Goal: Transaction & Acquisition: Purchase product/service

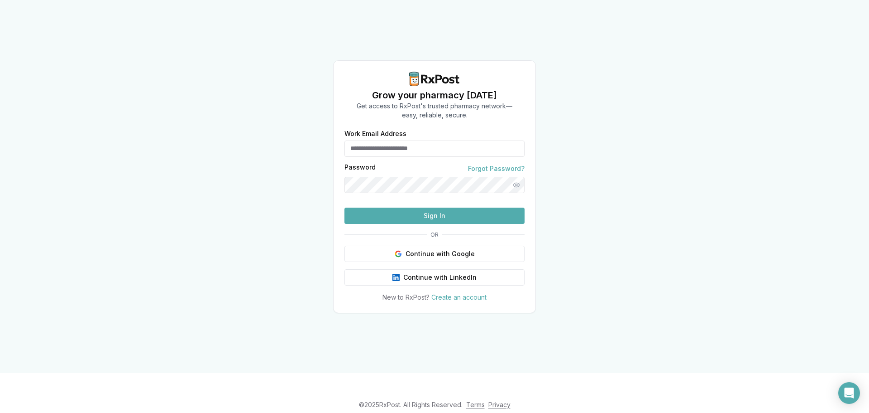
type input "**********"
click at [395, 224] on button "Sign In" at bounding box center [435, 215] width 180 height 16
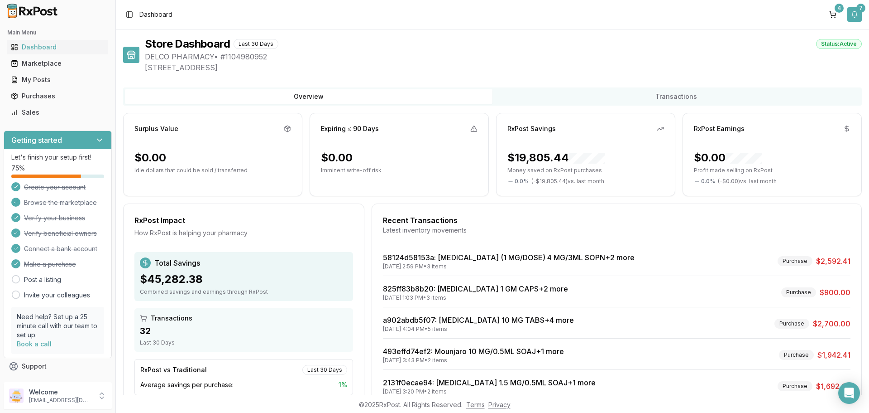
click at [857, 14] on button "7" at bounding box center [855, 14] width 14 height 14
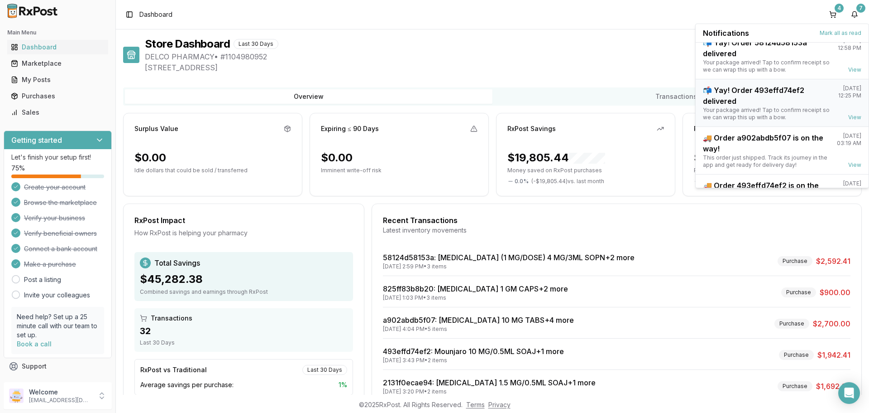
scroll to position [119, 0]
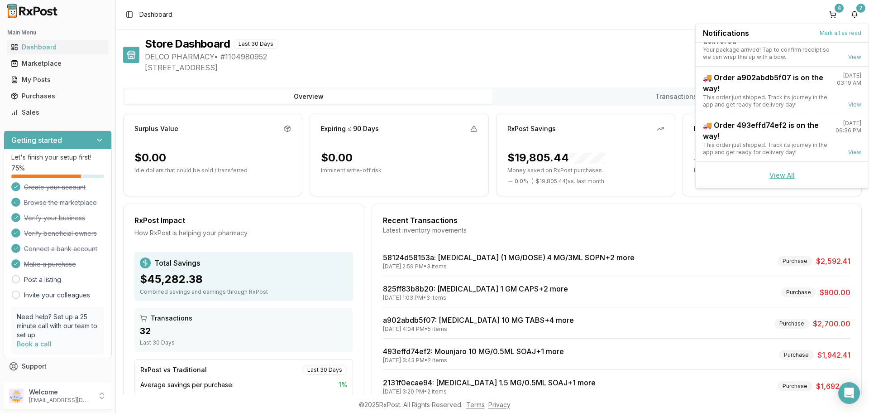
click at [777, 178] on link "View All" at bounding box center [782, 175] width 25 height 8
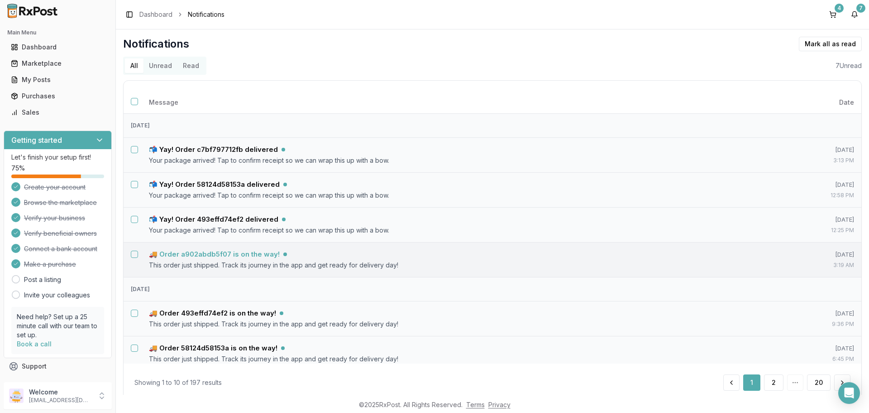
click at [205, 255] on h5 "🚚 Order a902abdb5f07 is on the way!" at bounding box center [214, 254] width 131 height 9
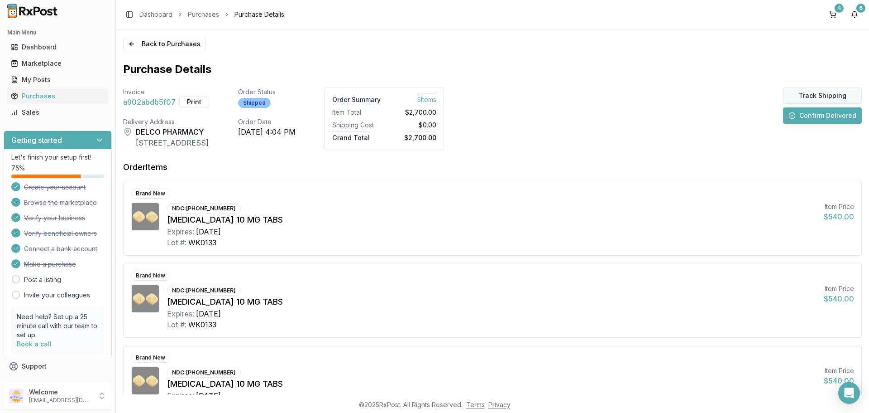
click at [813, 96] on button "Track Shipping" at bounding box center [822, 95] width 79 height 16
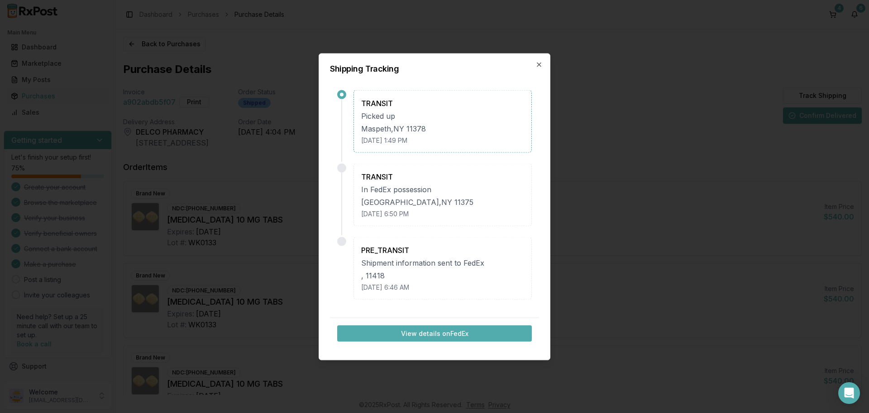
click at [428, 335] on button "View details on FedEx" at bounding box center [434, 333] width 195 height 16
click at [542, 66] on icon "button" at bounding box center [539, 64] width 7 height 7
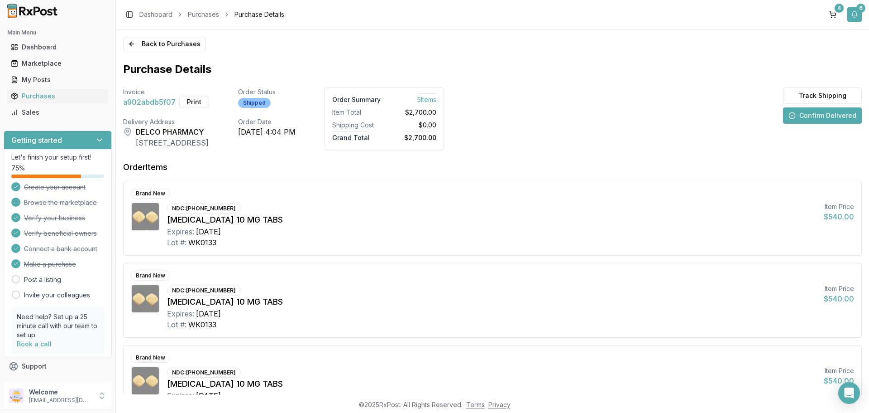
drag, startPoint x: 855, startPoint y: 16, endPoint x: 850, endPoint y: 21, distance: 7.4
click at [855, 16] on button "6" at bounding box center [855, 14] width 14 height 14
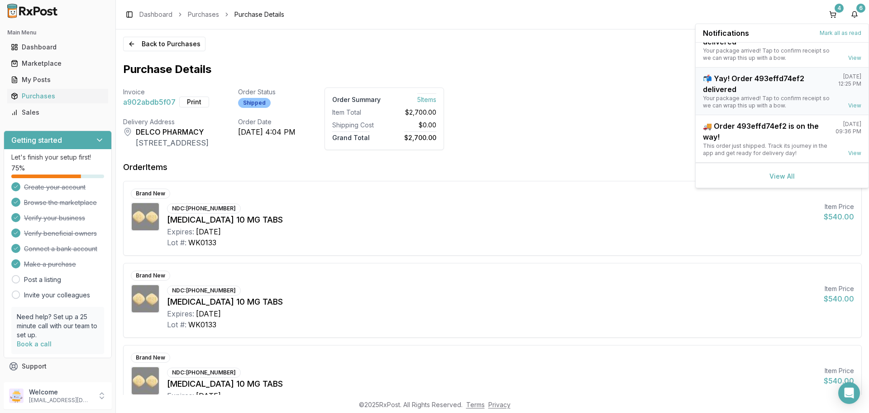
scroll to position [71, 0]
click at [782, 179] on div "View All" at bounding box center [782, 175] width 173 height 26
click at [782, 173] on link "View All" at bounding box center [782, 175] width 25 height 8
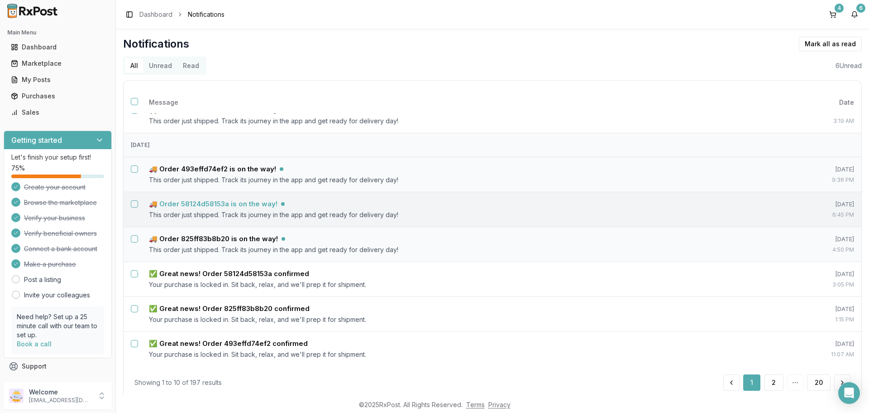
scroll to position [147, 0]
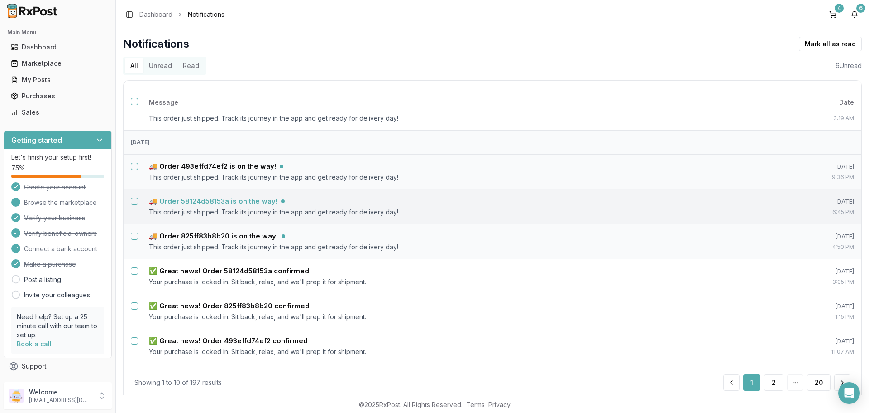
click at [173, 204] on h5 "🚚 Order 58124d58153a is on the way!" at bounding box center [213, 201] width 129 height 9
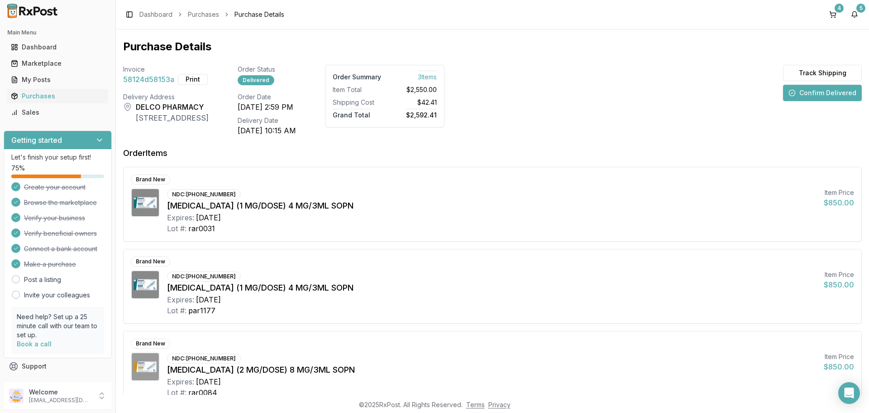
scroll to position [59, 0]
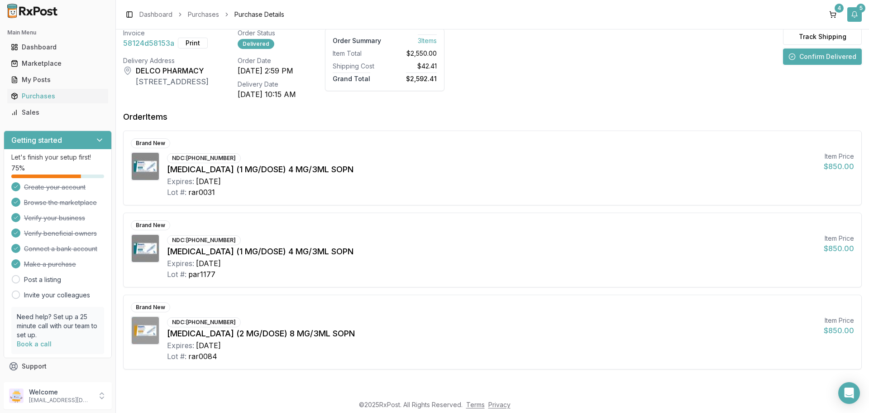
click at [856, 12] on button "5" at bounding box center [855, 14] width 14 height 14
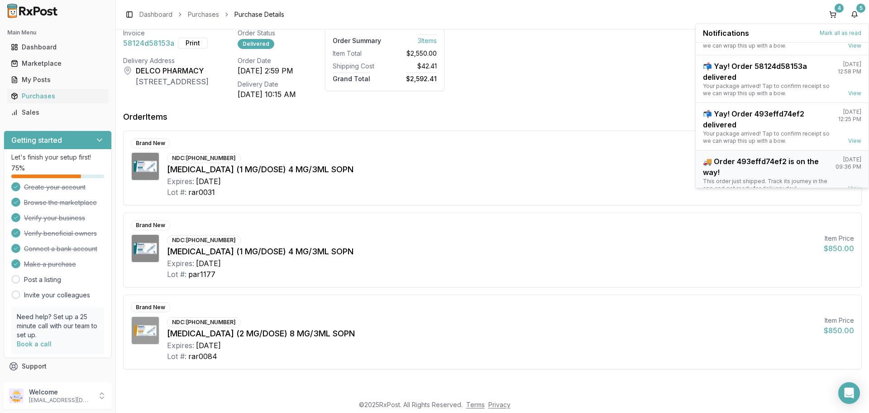
scroll to position [71, 0]
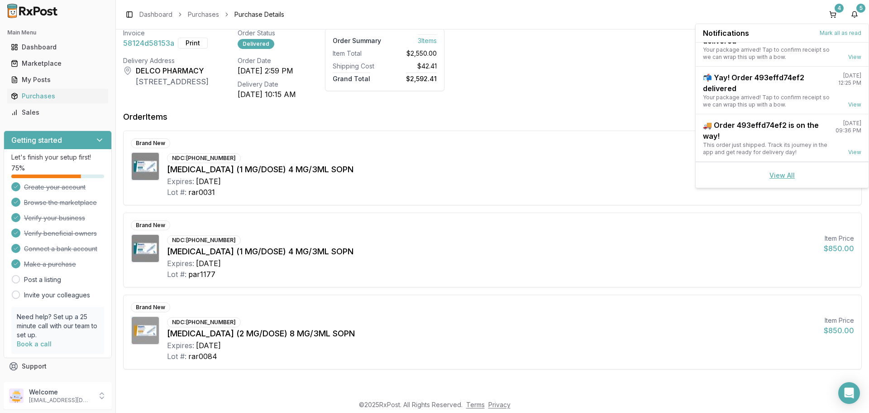
click at [781, 173] on link "View All" at bounding box center [782, 175] width 25 height 8
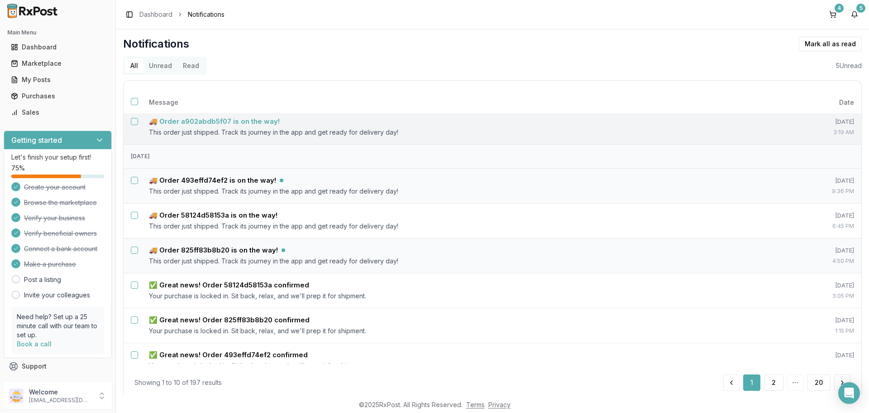
scroll to position [136, 0]
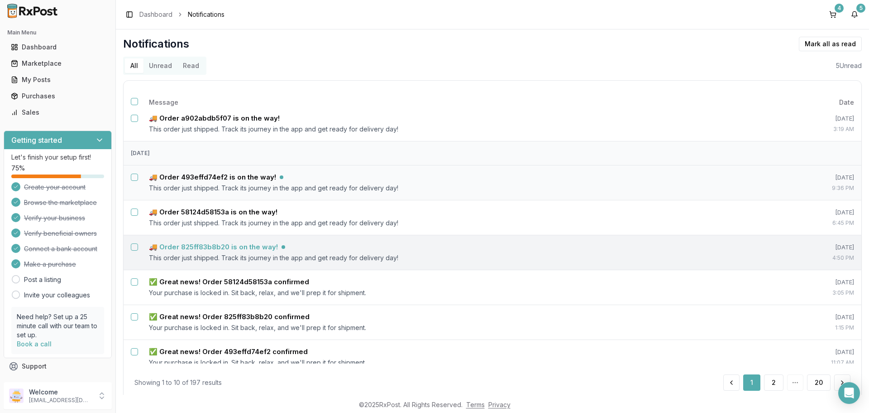
click at [223, 248] on h5 "🚚 Order 825ff83b8b20 is on the way!" at bounding box center [213, 246] width 129 height 9
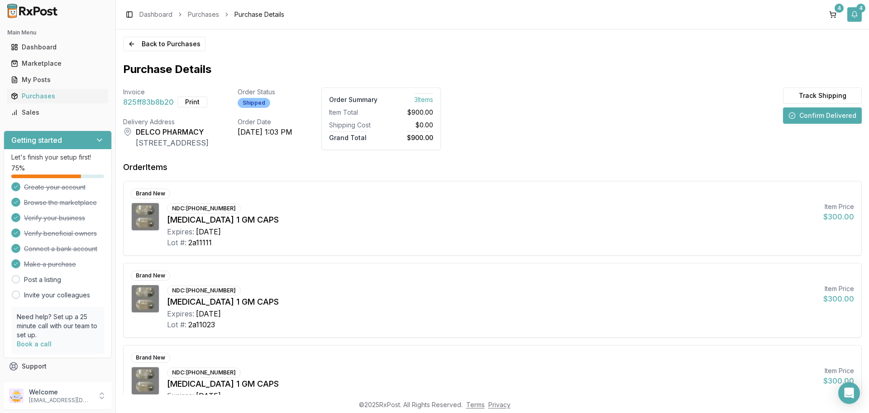
click at [857, 15] on button "4" at bounding box center [855, 14] width 14 height 14
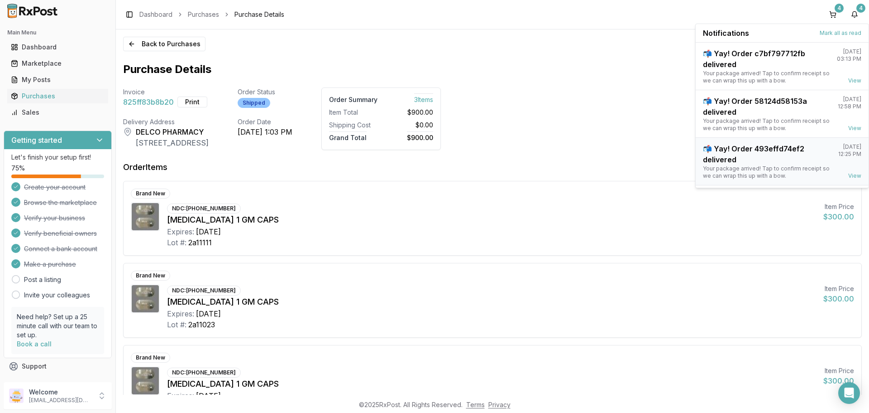
scroll to position [71, 0]
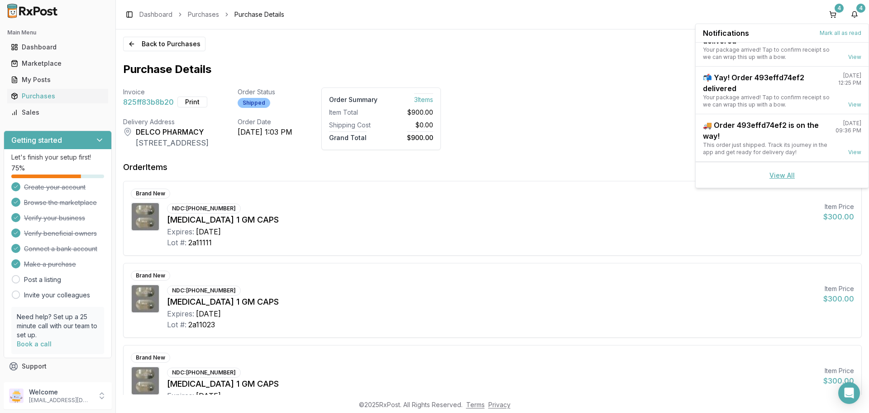
click at [778, 176] on link "View All" at bounding box center [782, 175] width 25 height 8
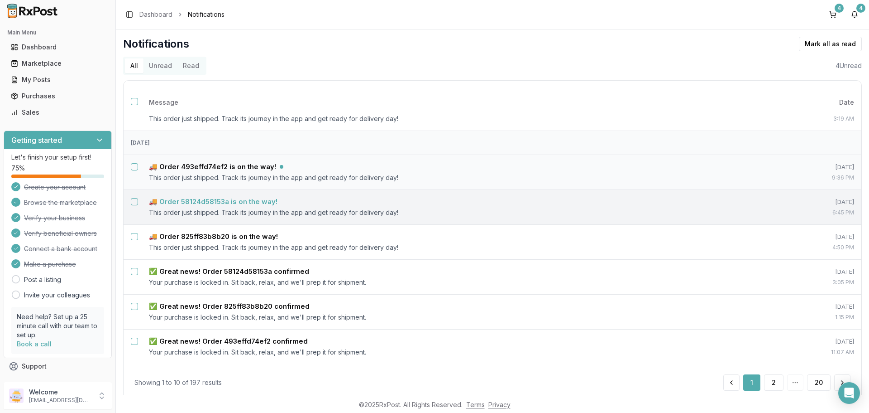
scroll to position [147, 0]
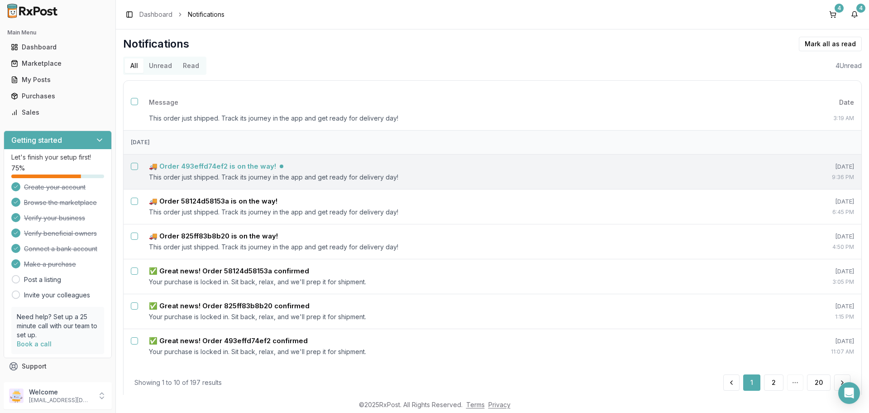
click at [236, 164] on h5 "🚚 Order 493effd74ef2 is on the way!" at bounding box center [212, 166] width 127 height 9
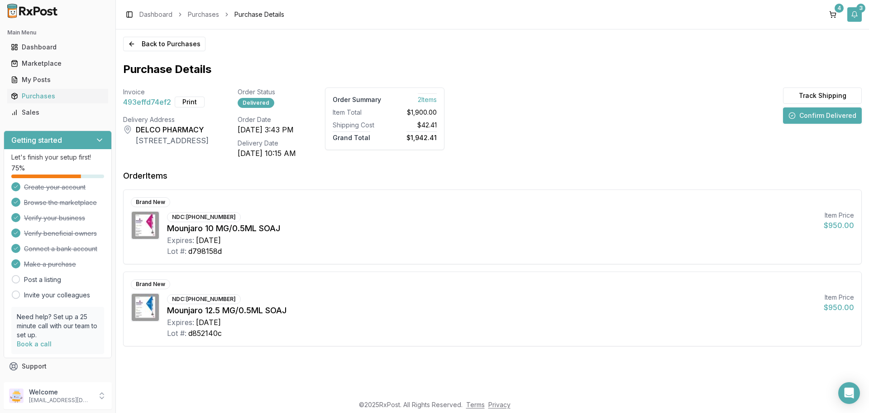
click at [855, 14] on button "3" at bounding box center [855, 14] width 14 height 14
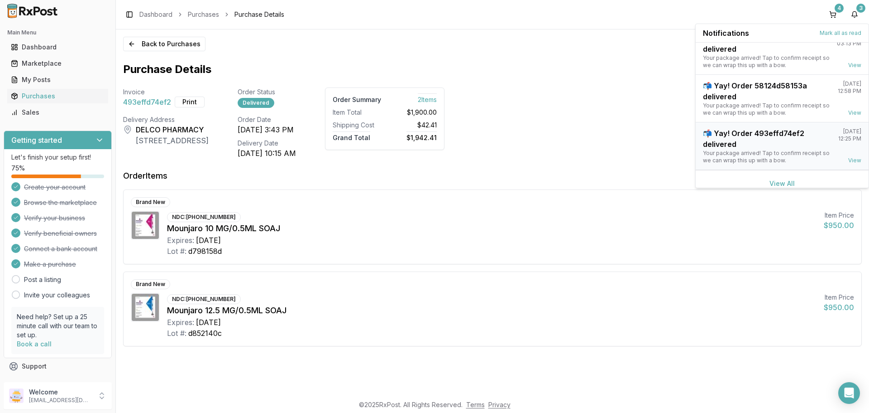
scroll to position [24, 0]
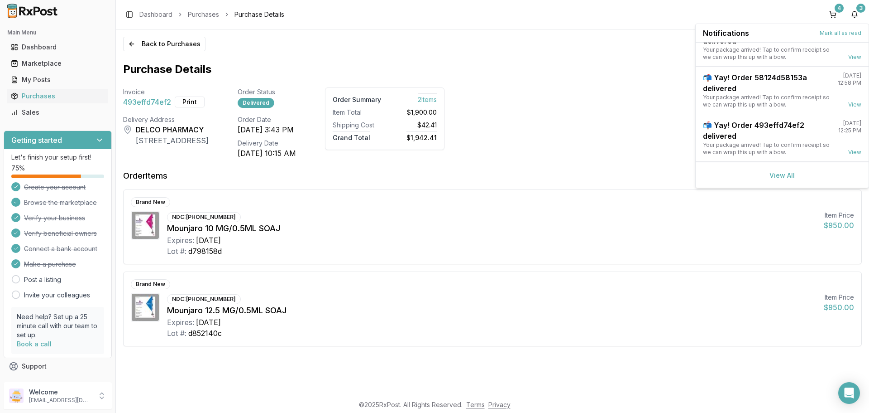
click at [782, 169] on div "View All" at bounding box center [782, 175] width 173 height 26
click at [782, 171] on div "View All" at bounding box center [782, 175] width 173 height 26
click at [782, 174] on link "View All" at bounding box center [782, 175] width 25 height 8
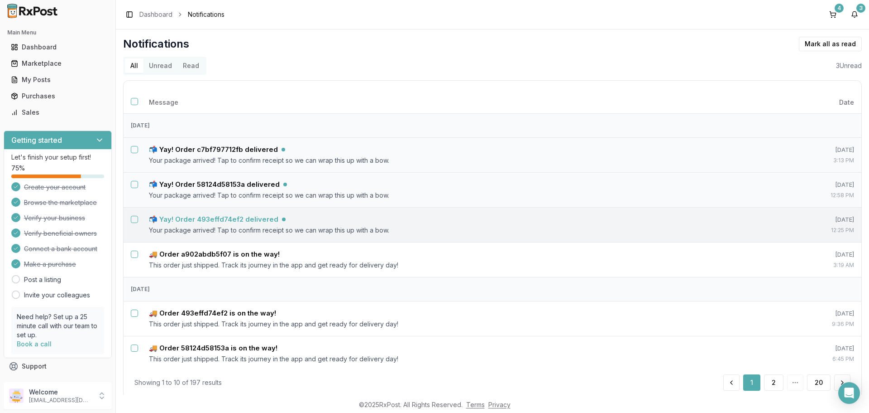
click at [222, 218] on h5 "📬 Yay! Order 493effd74ef2 delivered" at bounding box center [214, 219] width 130 height 9
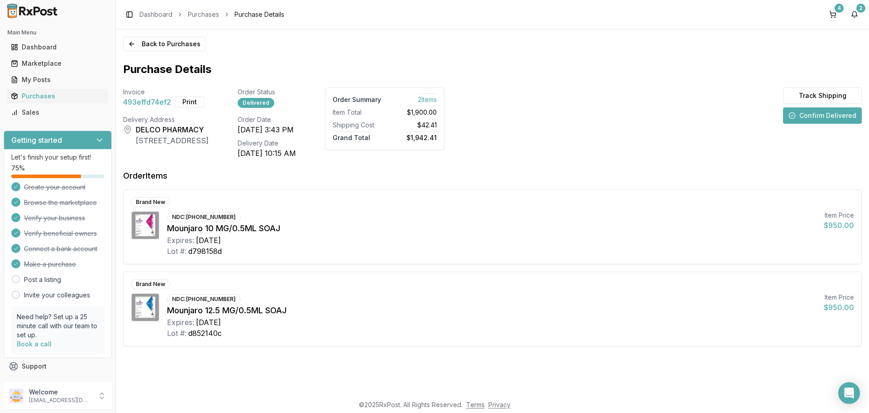
click at [804, 118] on button "Confirm Delivered" at bounding box center [822, 115] width 79 height 16
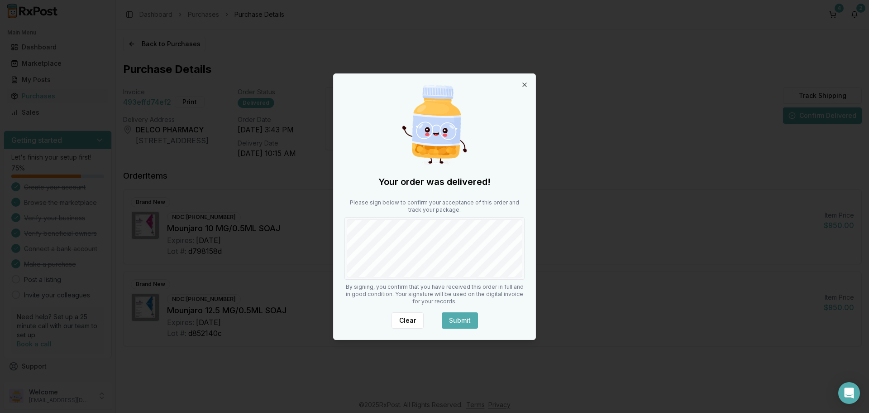
click at [466, 316] on button "Submit" at bounding box center [460, 320] width 36 height 16
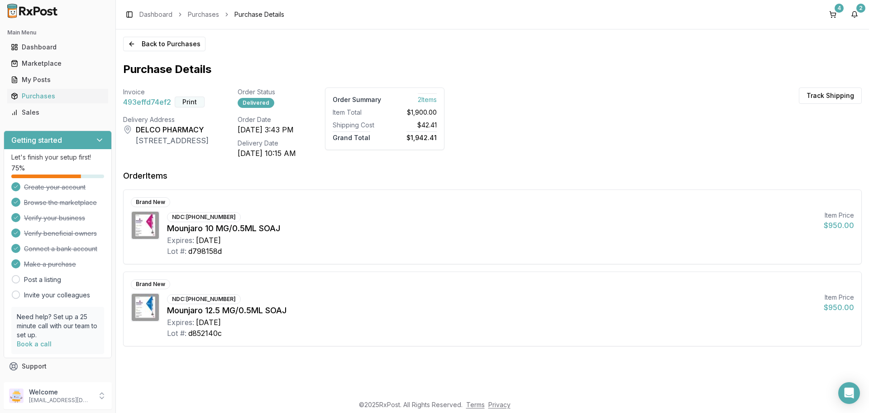
click at [194, 102] on button "Print" at bounding box center [190, 101] width 30 height 11
click at [858, 10] on div "2" at bounding box center [861, 8] width 9 height 9
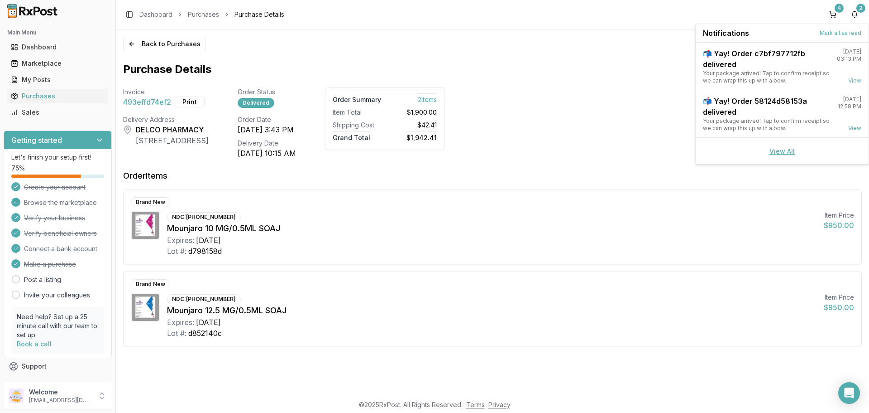
click at [776, 152] on link "View All" at bounding box center [782, 151] width 25 height 8
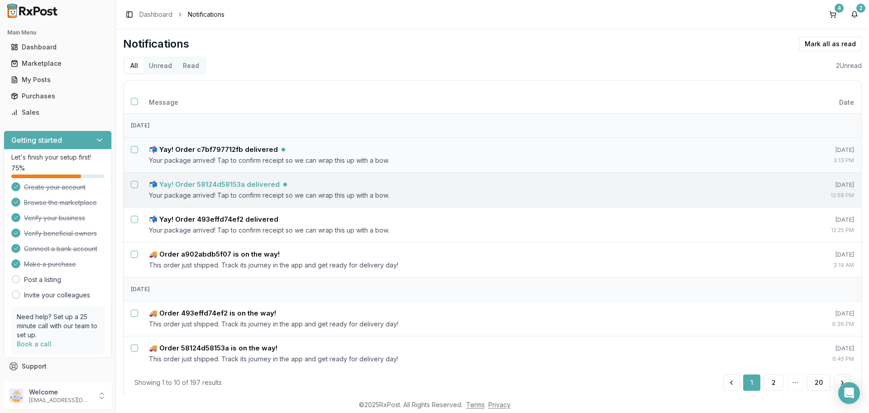
click at [254, 182] on h5 "📬 Yay! Order 58124d58153a delivered" at bounding box center [214, 184] width 131 height 9
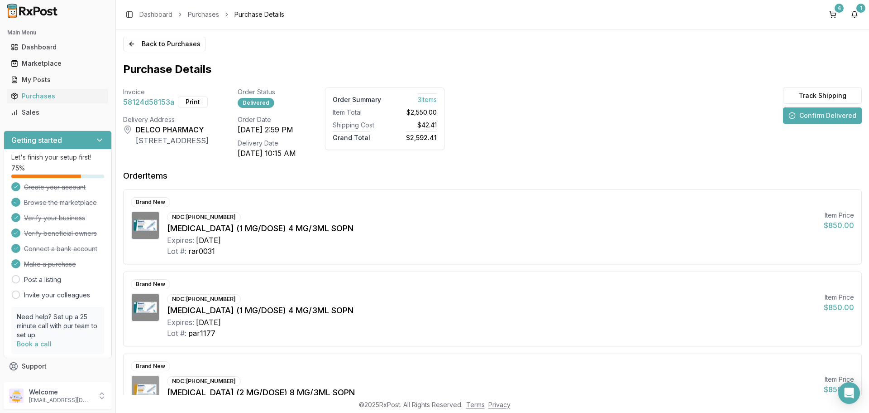
click at [818, 118] on button "Confirm Delivered" at bounding box center [822, 115] width 79 height 16
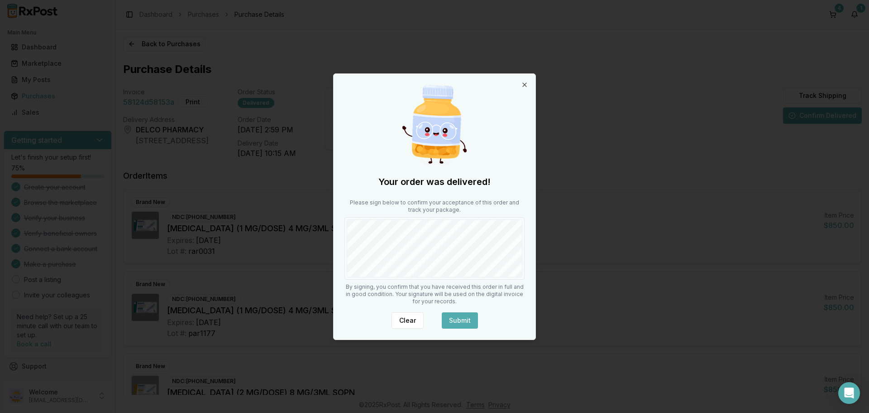
drag, startPoint x: 455, startPoint y: 315, endPoint x: 441, endPoint y: 309, distance: 15.2
click at [455, 316] on button "Submit" at bounding box center [460, 320] width 36 height 16
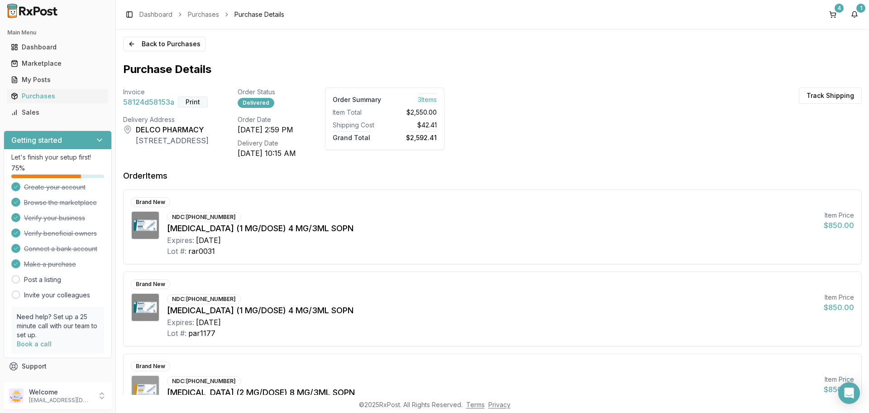
click at [200, 100] on button "Print" at bounding box center [193, 101] width 30 height 11
drag, startPoint x: 853, startPoint y: 12, endPoint x: 850, endPoint y: 18, distance: 7.1
click at [853, 12] on button "1" at bounding box center [855, 14] width 14 height 14
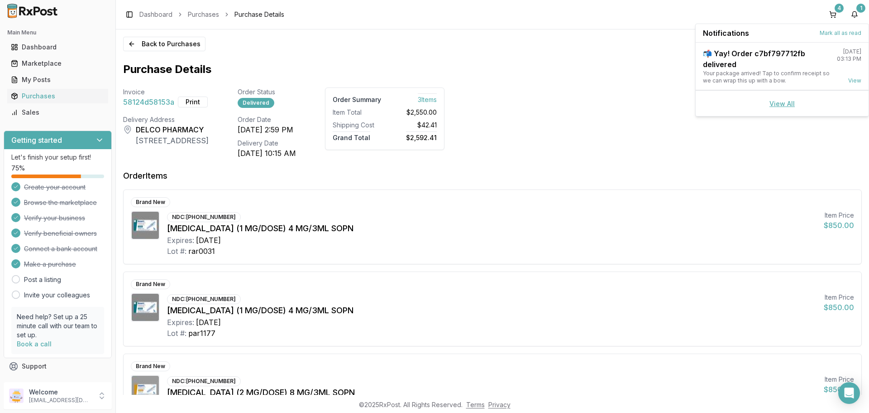
click at [784, 103] on link "View All" at bounding box center [782, 104] width 25 height 8
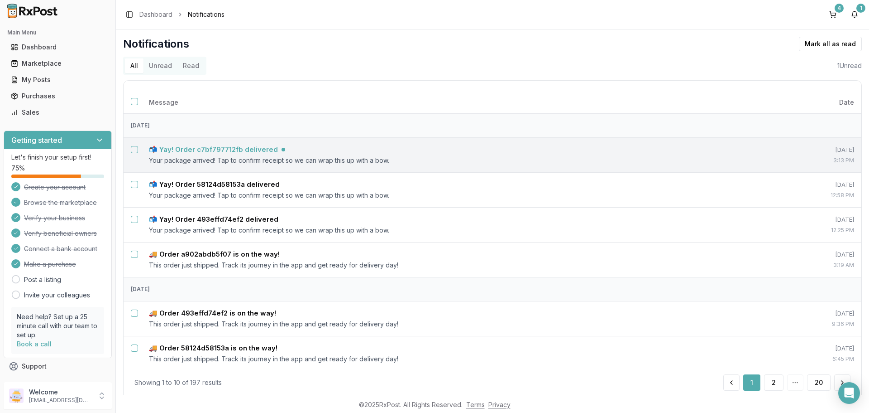
click at [254, 149] on h5 "📬 Yay! Order c7bf797712fb delivered" at bounding box center [213, 149] width 129 height 9
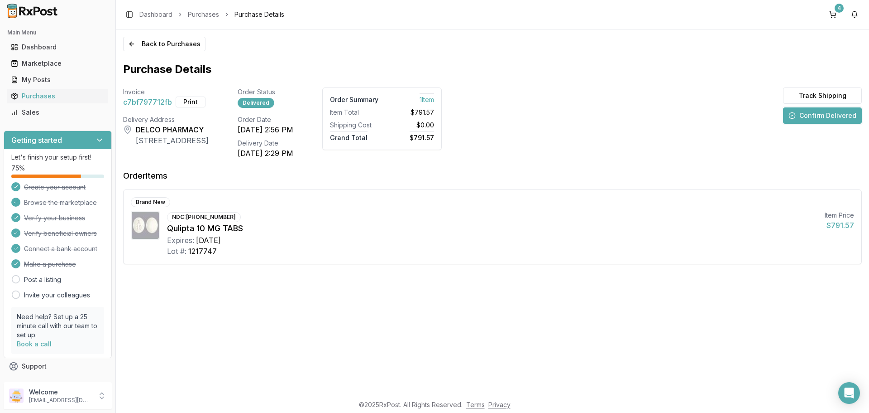
click at [836, 118] on button "Confirm Delivered" at bounding box center [822, 115] width 79 height 16
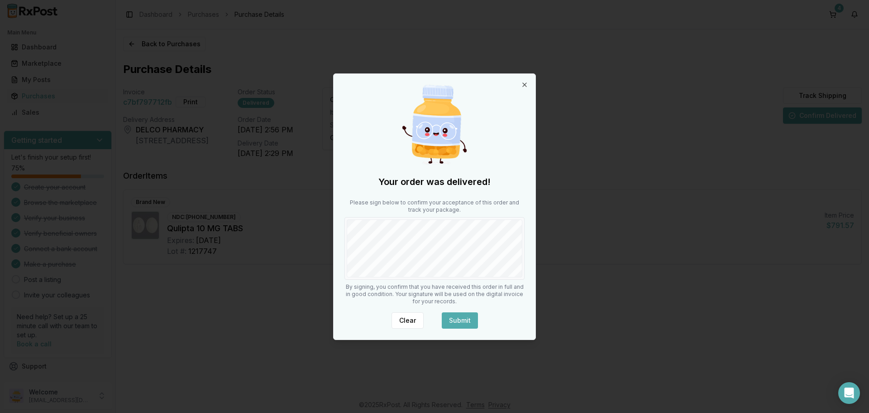
drag, startPoint x: 462, startPoint y: 324, endPoint x: 463, endPoint y: 319, distance: 4.6
click at [463, 321] on button "Submit" at bounding box center [460, 320] width 36 height 16
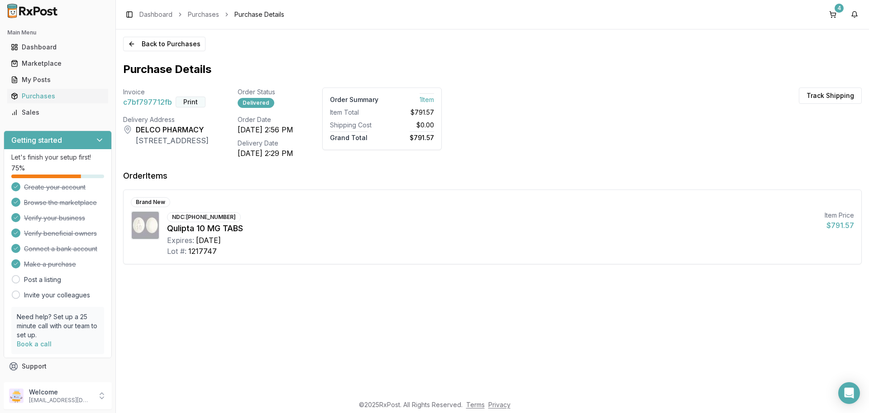
click at [192, 102] on button "Print" at bounding box center [191, 101] width 30 height 11
click at [54, 57] on link "Marketplace" at bounding box center [57, 63] width 101 height 16
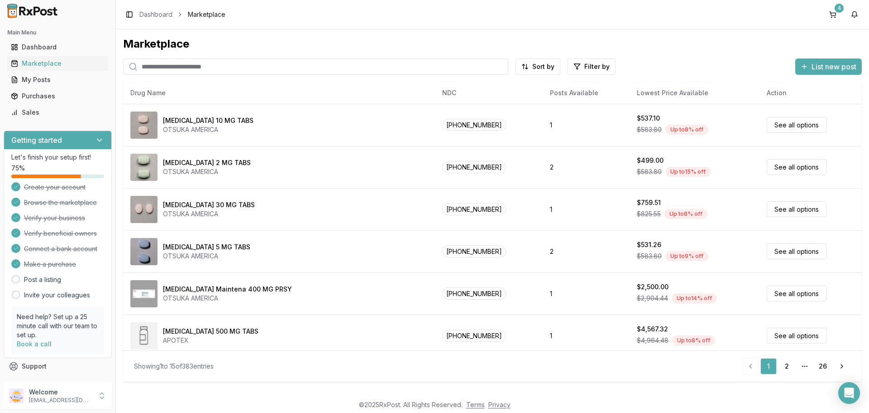
click at [169, 63] on input "search" at bounding box center [315, 66] width 385 height 16
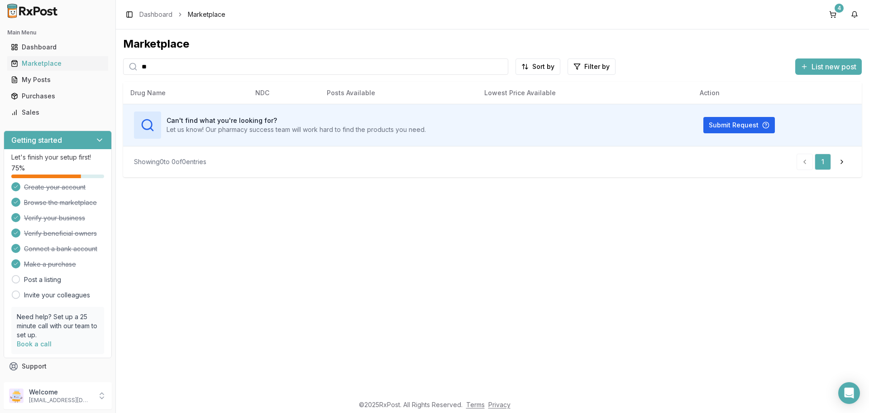
type input "*"
type input "*********"
click at [832, 20] on button "4" at bounding box center [833, 14] width 14 height 14
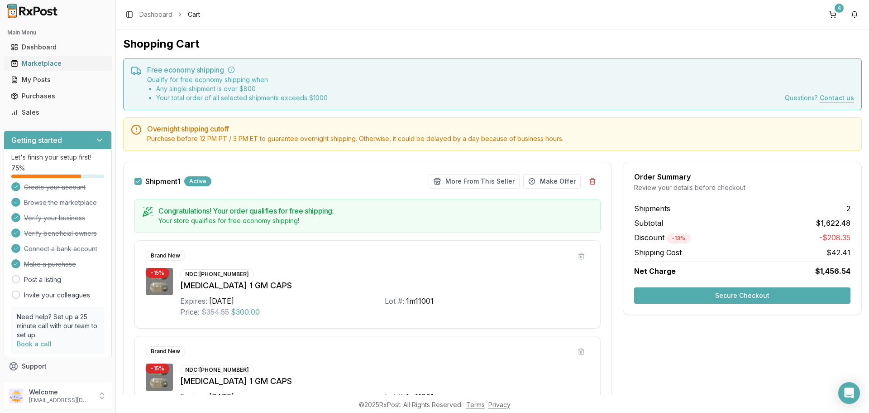
click at [53, 65] on div "Marketplace" at bounding box center [58, 63] width 94 height 9
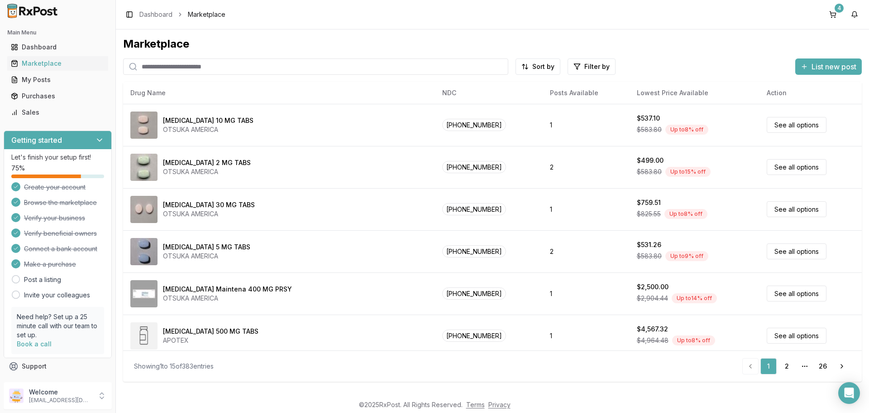
click at [202, 67] on input "search" at bounding box center [315, 66] width 385 height 16
type input "*******"
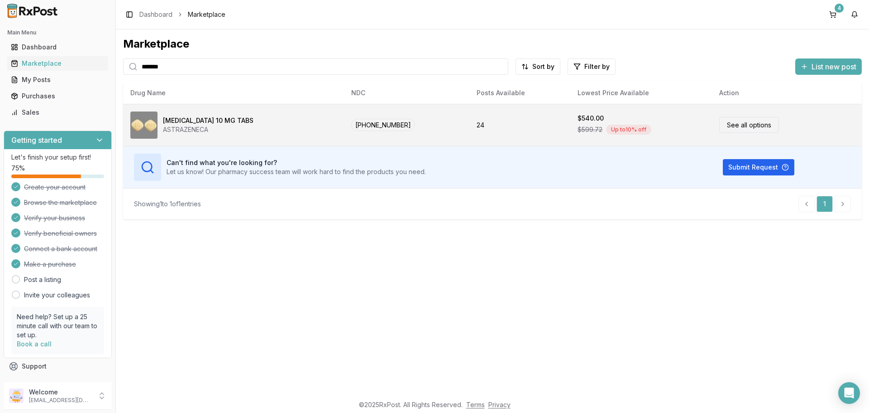
click at [720, 126] on link "See all options" at bounding box center [750, 125] width 60 height 16
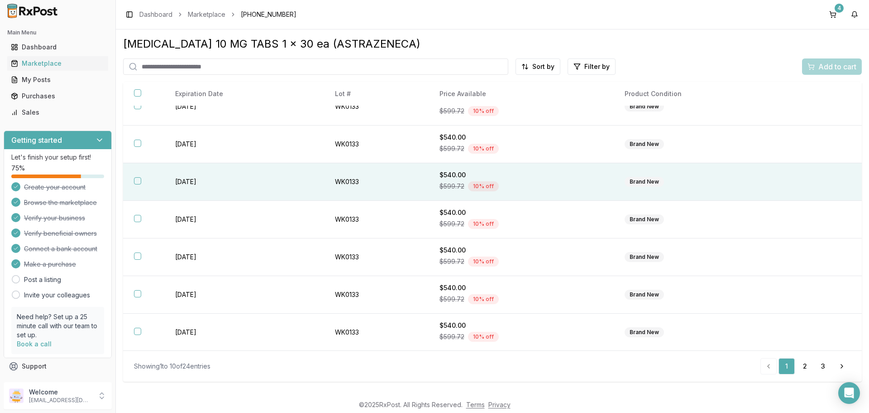
scroll to position [131, 0]
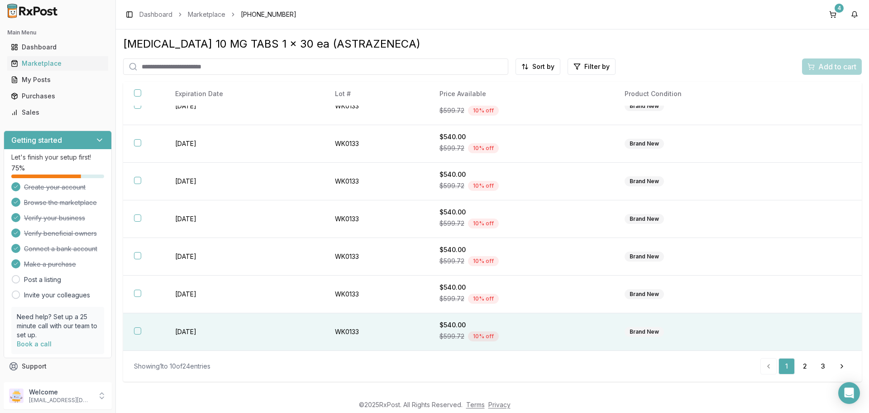
click at [137, 331] on button "button" at bounding box center [137, 330] width 7 height 7
click at [814, 67] on div "Add to cart" at bounding box center [832, 66] width 49 height 11
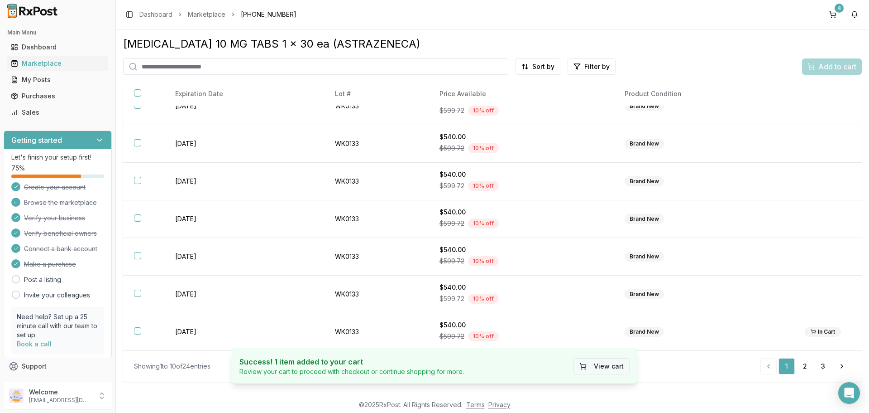
drag, startPoint x: 608, startPoint y: 364, endPoint x: 604, endPoint y: 366, distance: 4.9
click at [608, 365] on button "View cart" at bounding box center [602, 366] width 56 height 16
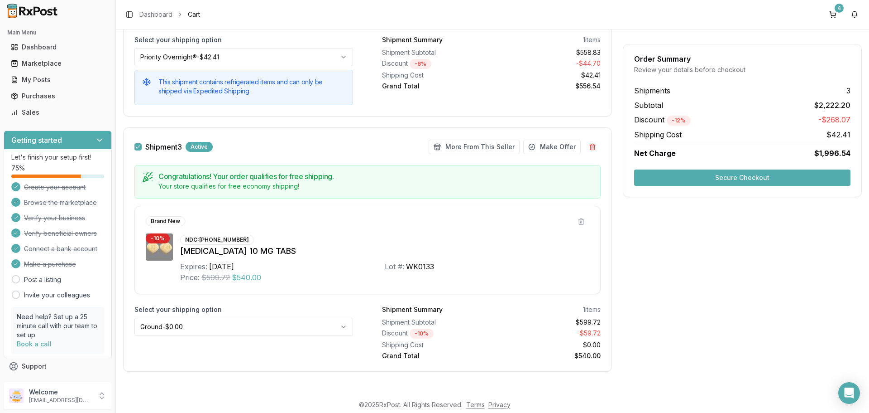
scroll to position [711, 0]
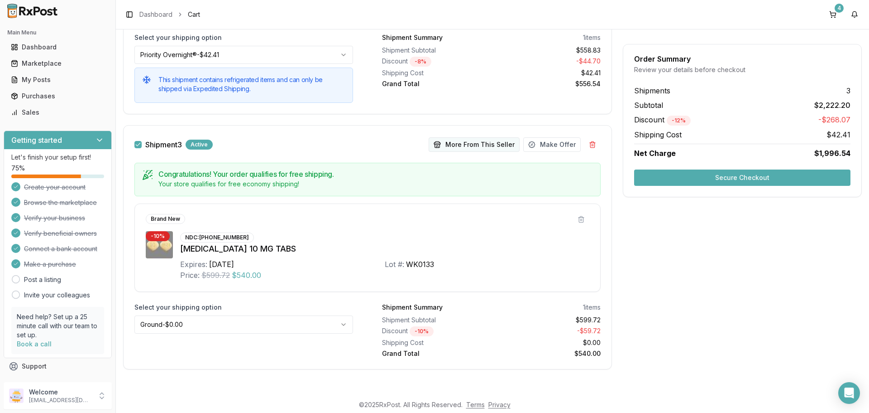
click at [460, 148] on button "More From This Seller" at bounding box center [474, 144] width 91 height 14
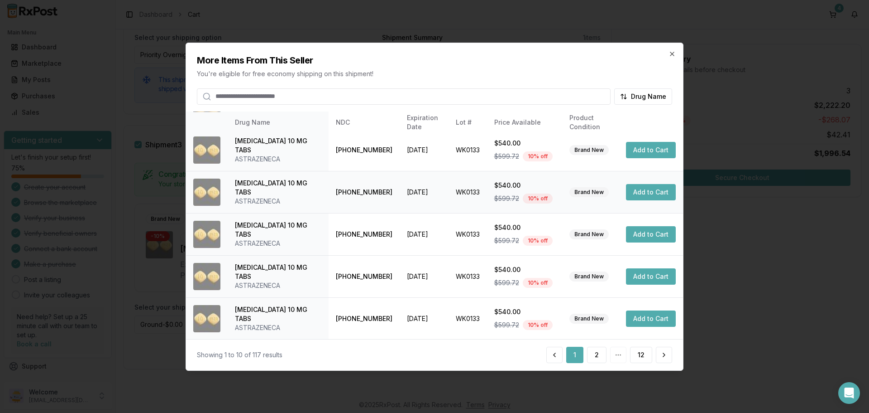
scroll to position [216, 0]
click at [595, 356] on button "2" at bounding box center [596, 354] width 19 height 16
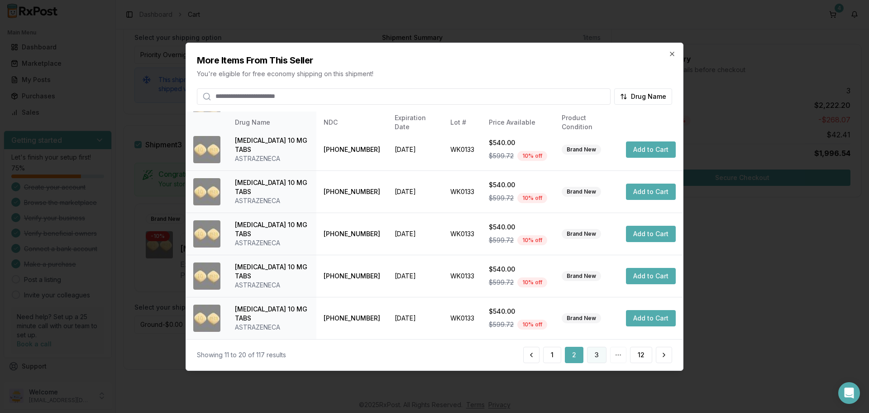
click at [592, 357] on button "3" at bounding box center [596, 354] width 19 height 16
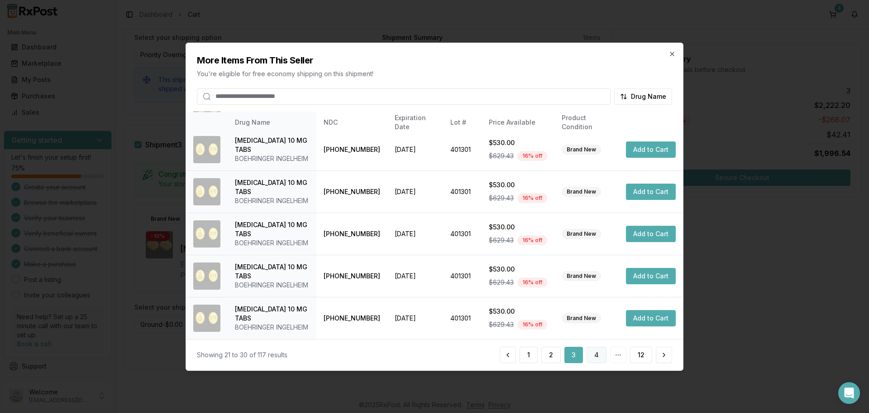
click at [602, 357] on button "4" at bounding box center [597, 354] width 20 height 16
click at [599, 359] on button "5" at bounding box center [597, 354] width 19 height 16
click at [598, 354] on button "6" at bounding box center [596, 354] width 19 height 16
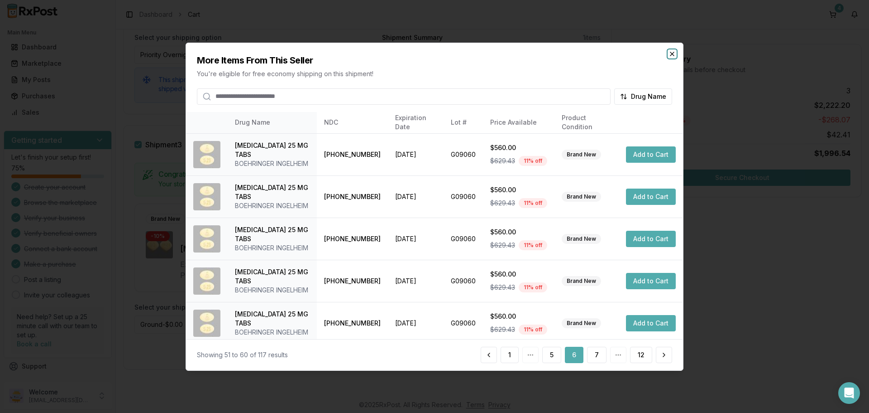
click at [673, 55] on icon "button" at bounding box center [673, 54] width 4 height 4
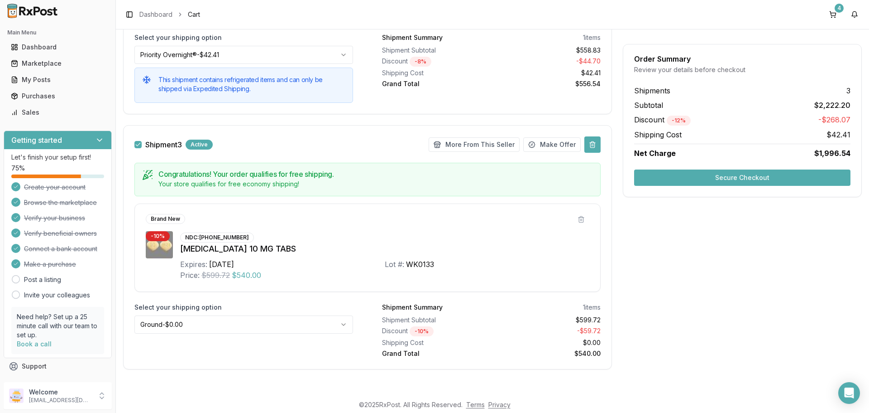
click at [590, 146] on button at bounding box center [593, 144] width 16 height 16
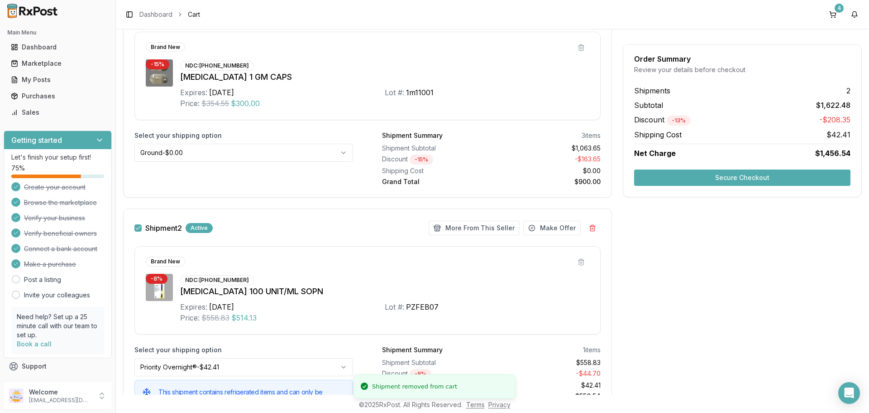
scroll to position [275, 0]
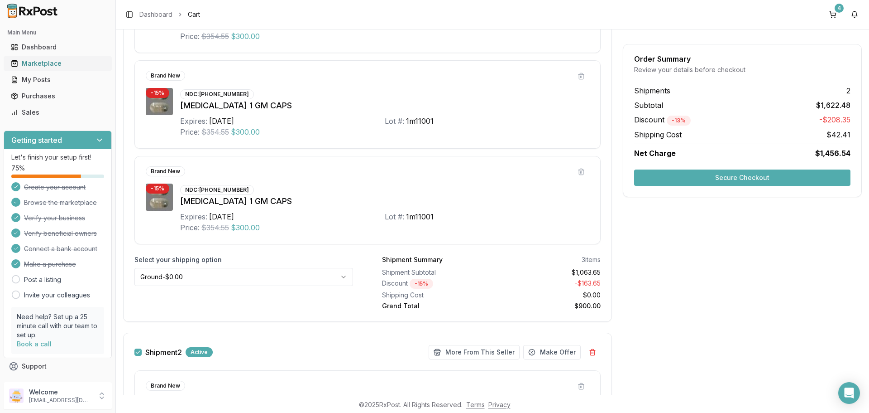
click at [54, 64] on div "Marketplace" at bounding box center [58, 63] width 94 height 9
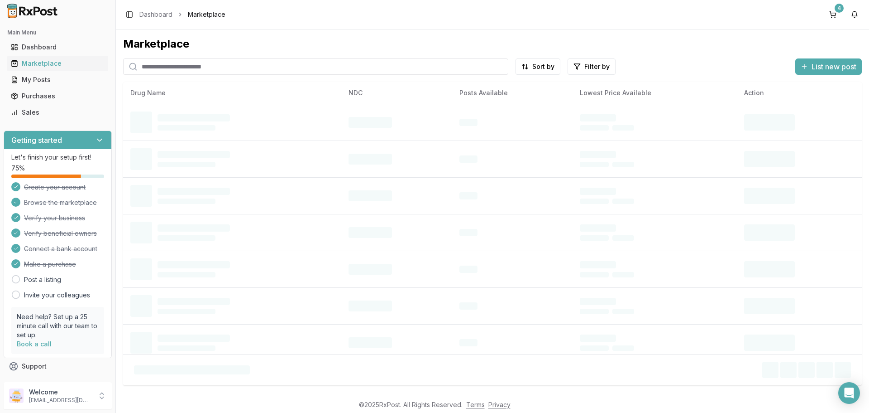
click at [197, 67] on input "search" at bounding box center [315, 66] width 385 height 16
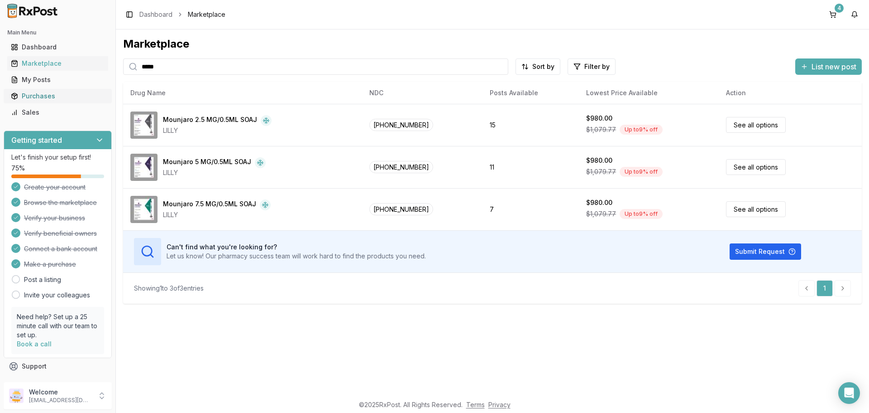
drag, startPoint x: 182, startPoint y: 66, endPoint x: 80, endPoint y: 89, distance: 104.5
click at [80, 88] on div "Main Menu Dashboard Marketplace My Posts Purchases Sales Getting started Let's …" at bounding box center [434, 206] width 869 height 413
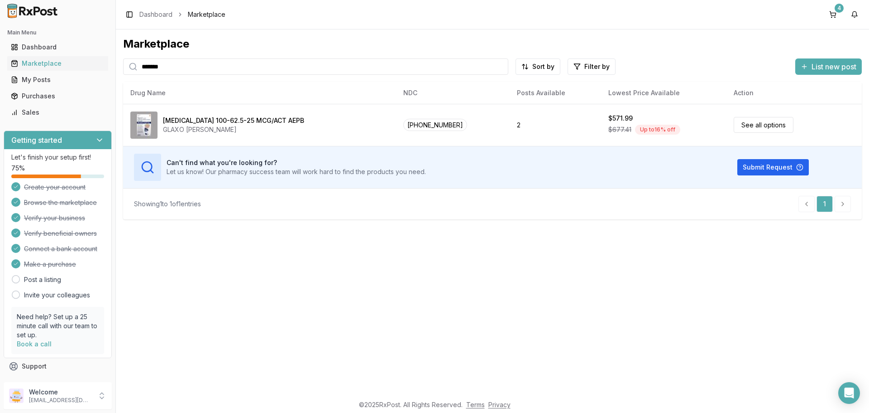
drag, startPoint x: 165, startPoint y: 66, endPoint x: 0, endPoint y: 82, distance: 165.6
click at [0, 82] on div "Main Menu Dashboard Marketplace My Posts Purchases Sales Getting started Let's …" at bounding box center [434, 206] width 869 height 413
type input "*********"
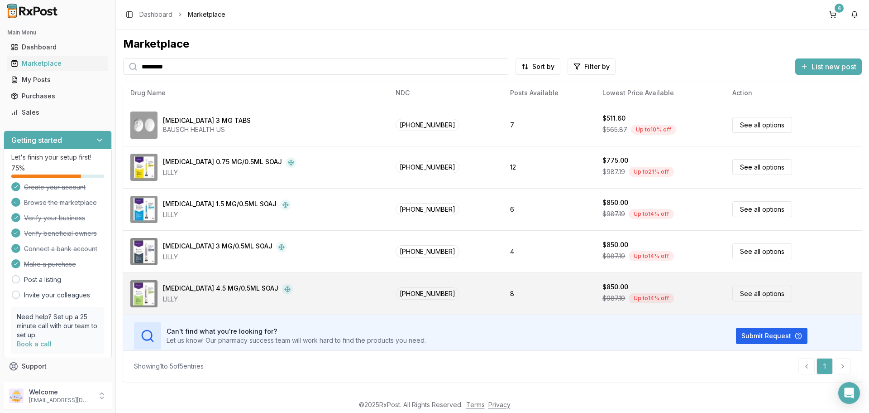
click at [762, 300] on link "See all options" at bounding box center [763, 293] width 60 height 16
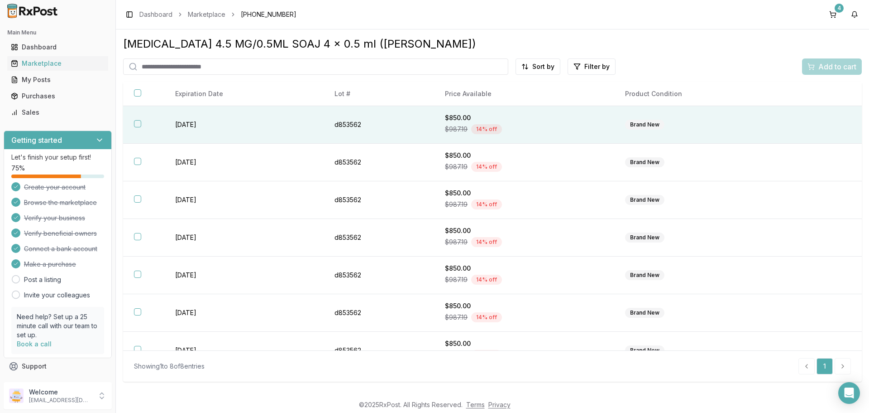
click at [146, 124] on th at bounding box center [143, 125] width 41 height 38
click at [816, 69] on div "Add to cart" at bounding box center [832, 66] width 49 height 11
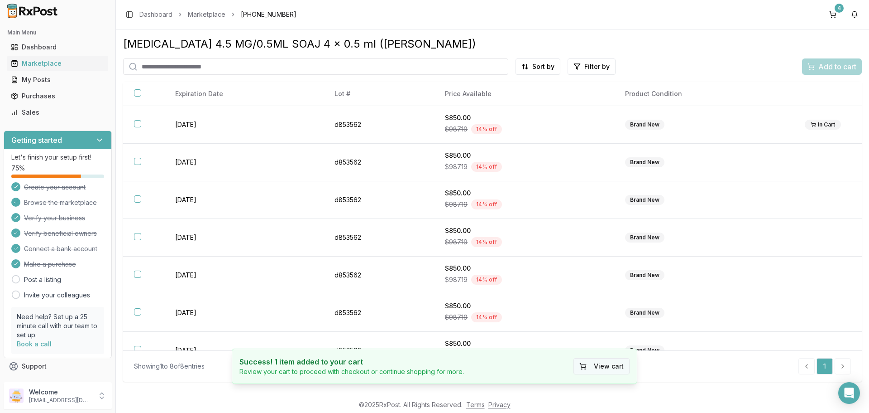
click at [594, 367] on button "View cart" at bounding box center [602, 366] width 56 height 16
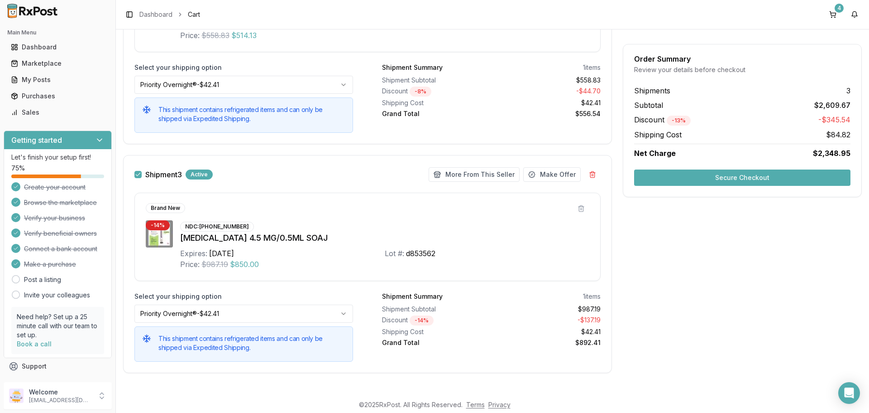
scroll to position [685, 0]
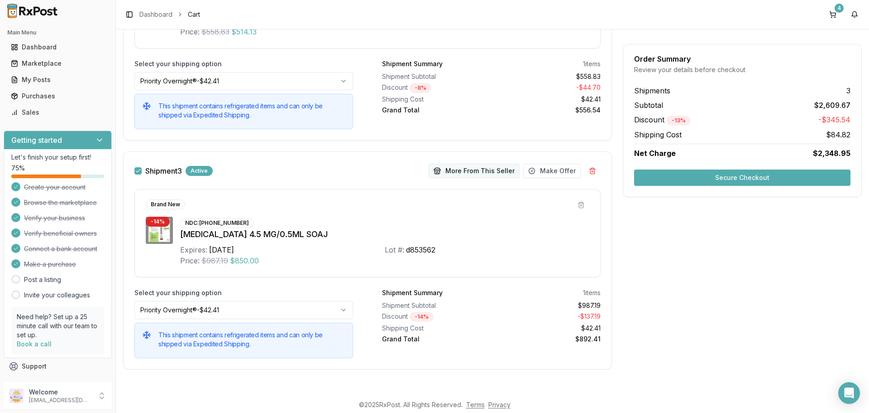
click at [472, 174] on button "More From This Seller" at bounding box center [474, 170] width 91 height 14
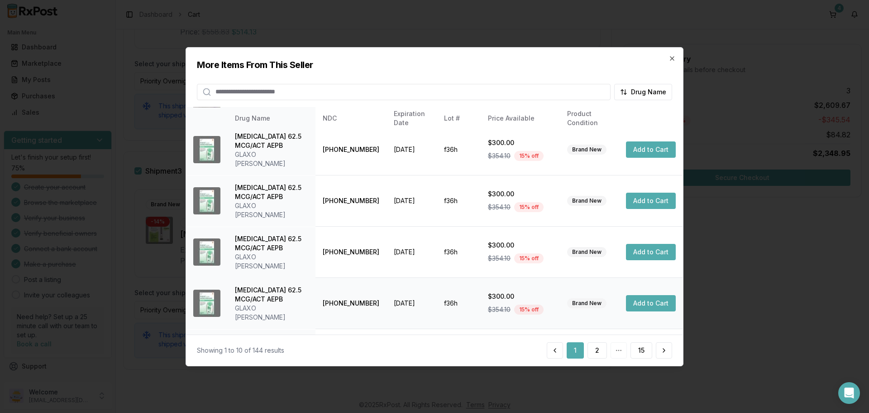
scroll to position [216, 0]
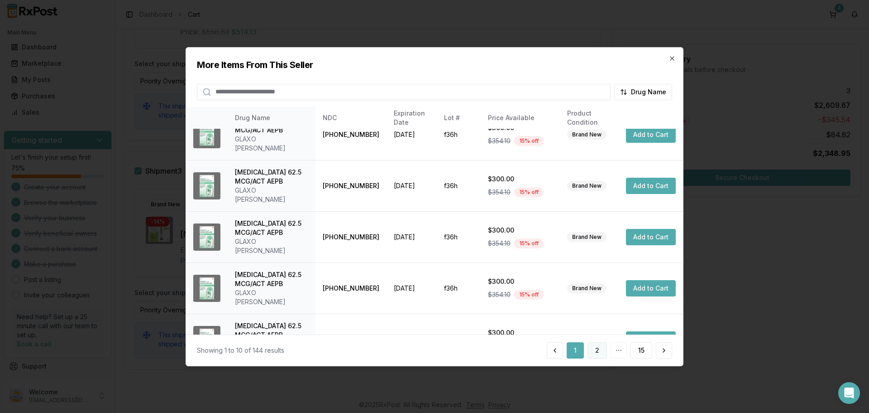
click at [590, 347] on button "2" at bounding box center [597, 350] width 19 height 16
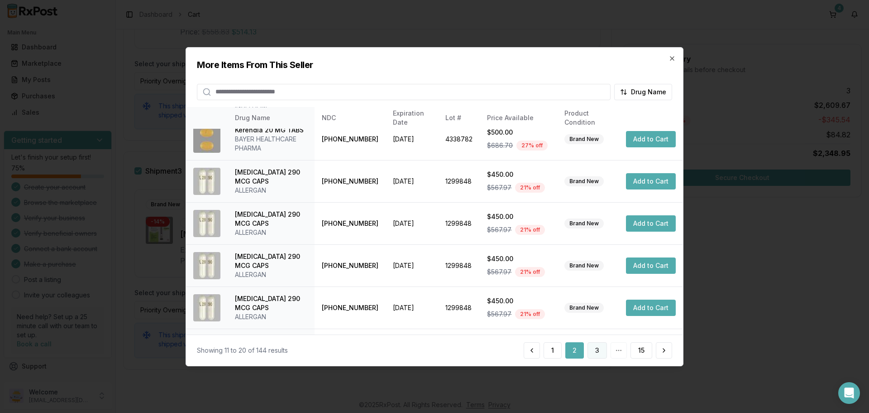
click at [598, 351] on button "3" at bounding box center [597, 350] width 19 height 16
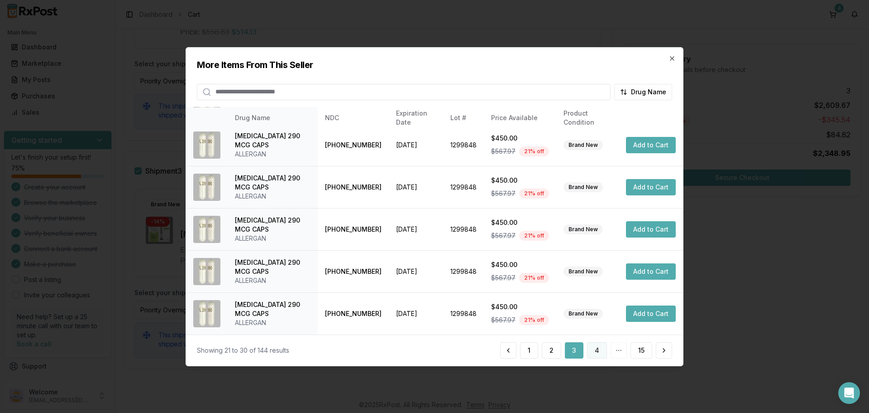
click at [598, 351] on button "4" at bounding box center [597, 350] width 20 height 16
click at [595, 353] on button "5" at bounding box center [597, 350] width 19 height 16
click at [605, 353] on button "6" at bounding box center [597, 350] width 19 height 16
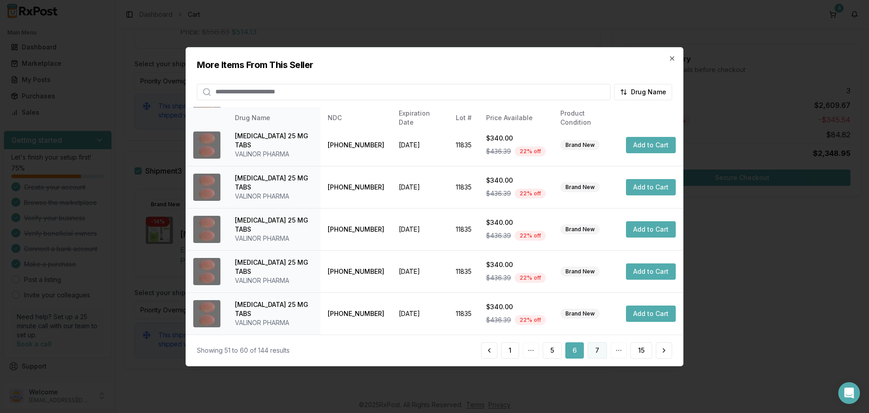
click at [590, 349] on button "7" at bounding box center [597, 350] width 19 height 16
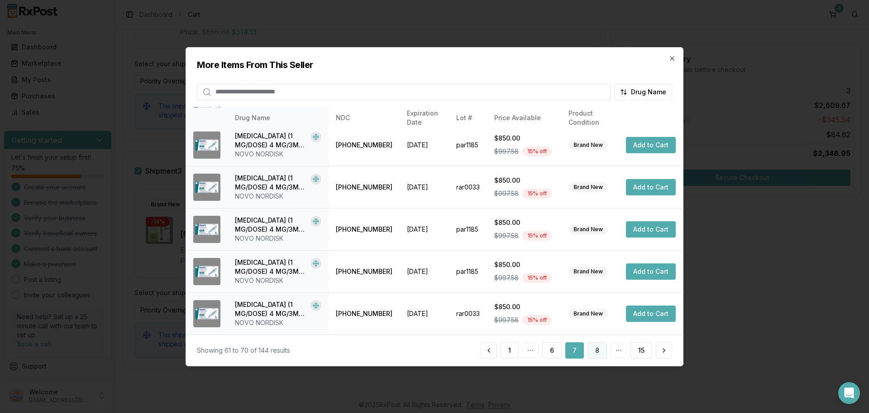
click at [596, 347] on button "8" at bounding box center [597, 350] width 19 height 16
click at [594, 349] on button "9" at bounding box center [597, 350] width 19 height 16
click at [596, 348] on button "10" at bounding box center [596, 350] width 22 height 16
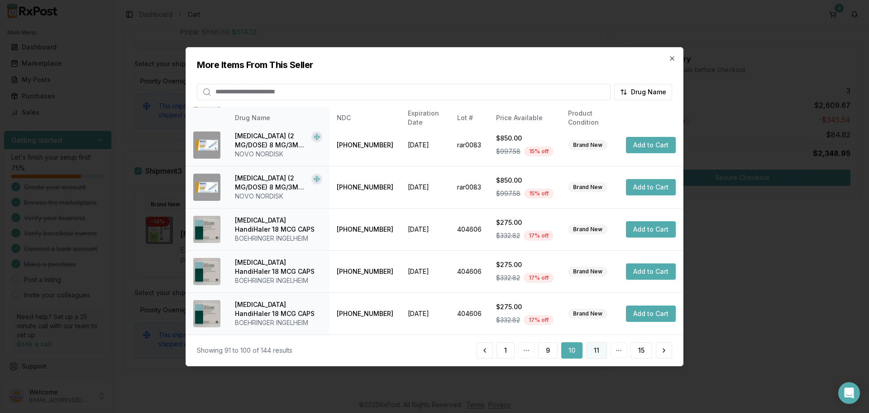
click at [598, 346] on button "11" at bounding box center [596, 350] width 21 height 16
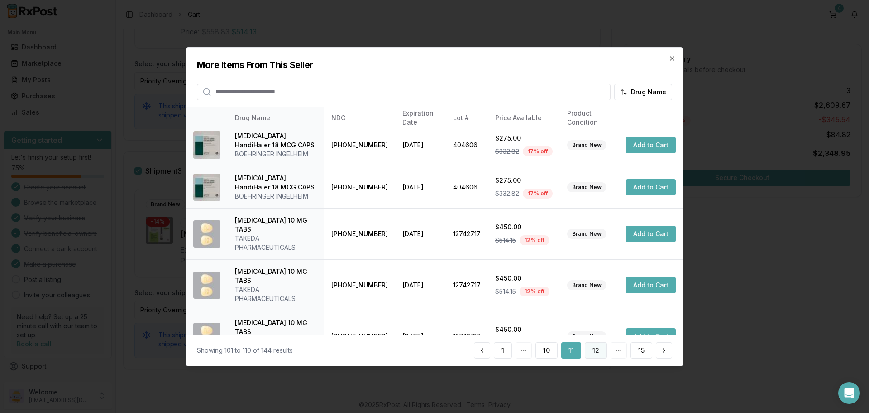
click at [598, 349] on button "12" at bounding box center [596, 350] width 22 height 16
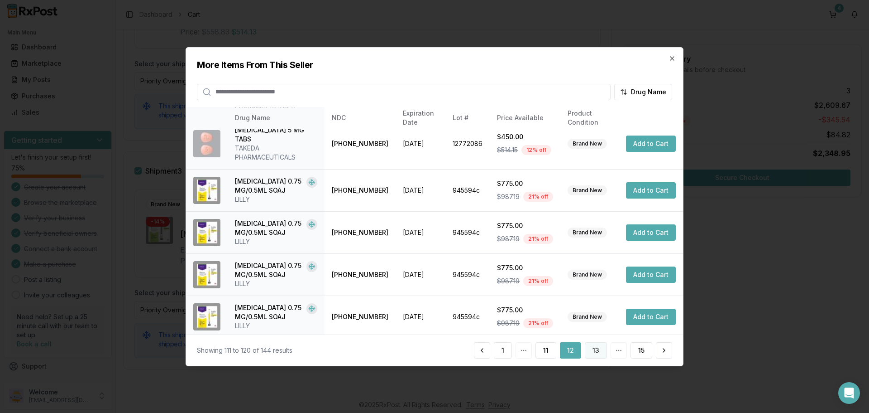
click at [597, 351] on button "13" at bounding box center [596, 350] width 22 height 16
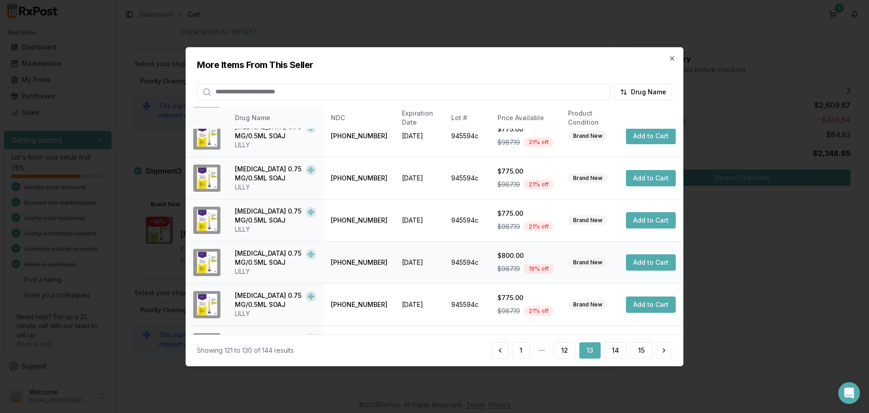
scroll to position [0, 0]
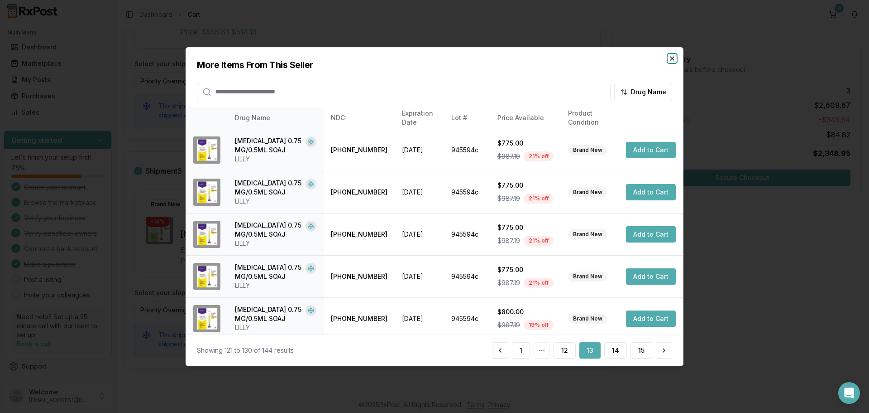
click at [675, 56] on icon "button" at bounding box center [672, 57] width 7 height 7
